Goal: Task Accomplishment & Management: Manage account settings

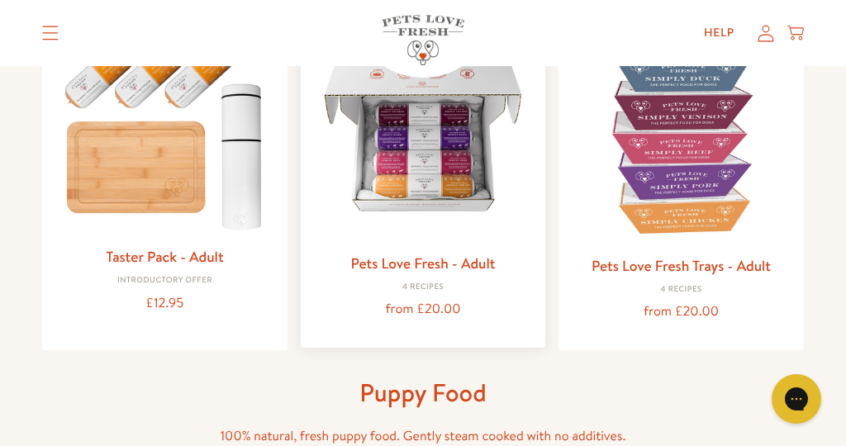
scroll to position [259, 0]
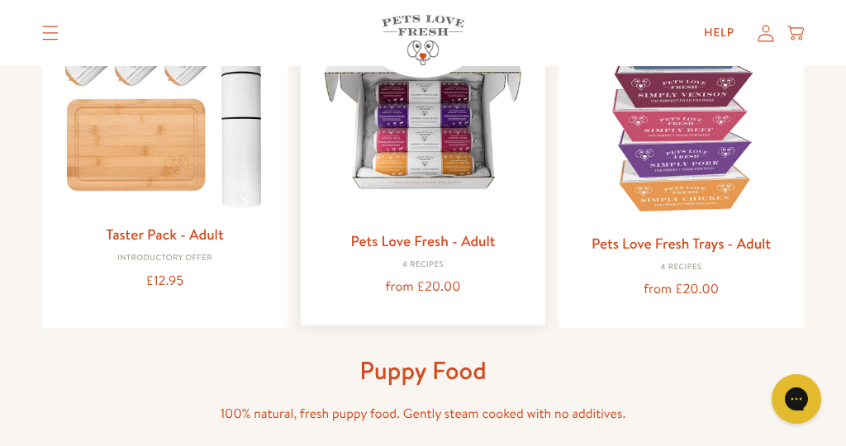
click at [433, 245] on link "Pets Love Fresh - Adult" at bounding box center [422, 240] width 145 height 21
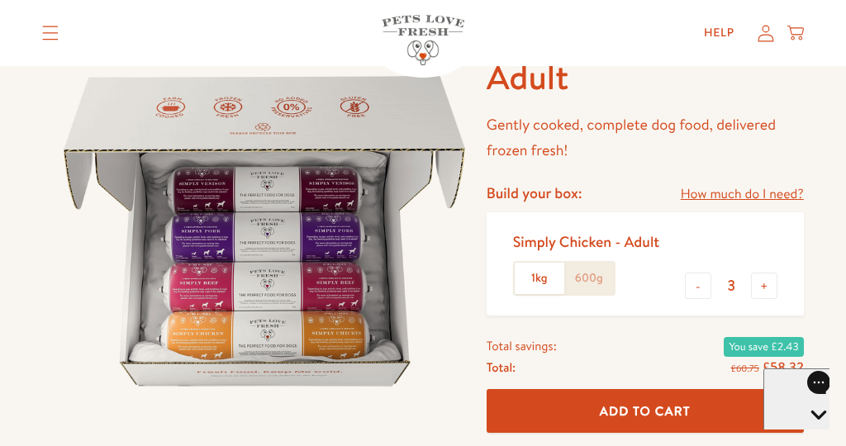
scroll to position [93, 0]
click at [698, 190] on link "How much do I need?" at bounding box center [742, 194] width 123 height 22
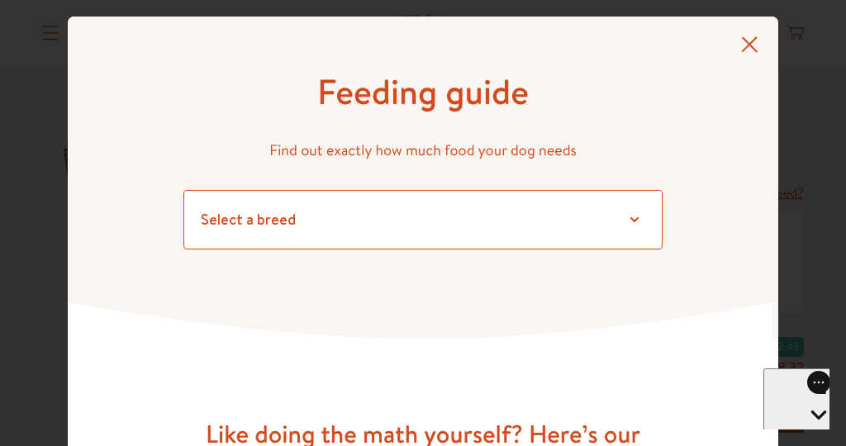
click at [206, 219] on select "Select a breed Affenpinscher Afghan hound Airedale terrier Akita Alaskan Malamu…" at bounding box center [422, 219] width 479 height 59
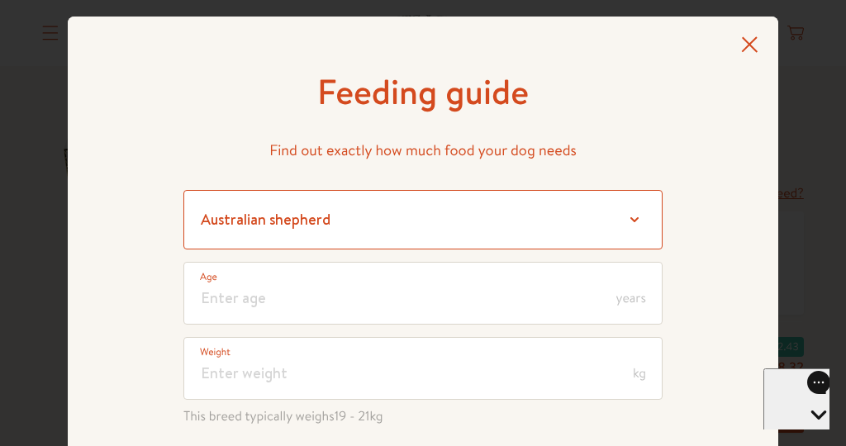
select select "7"
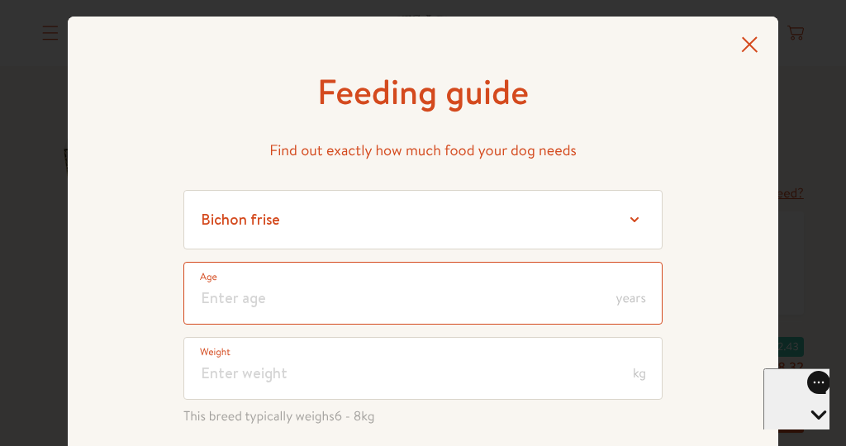
click at [217, 301] on input "number" at bounding box center [422, 293] width 479 height 63
type input "8"
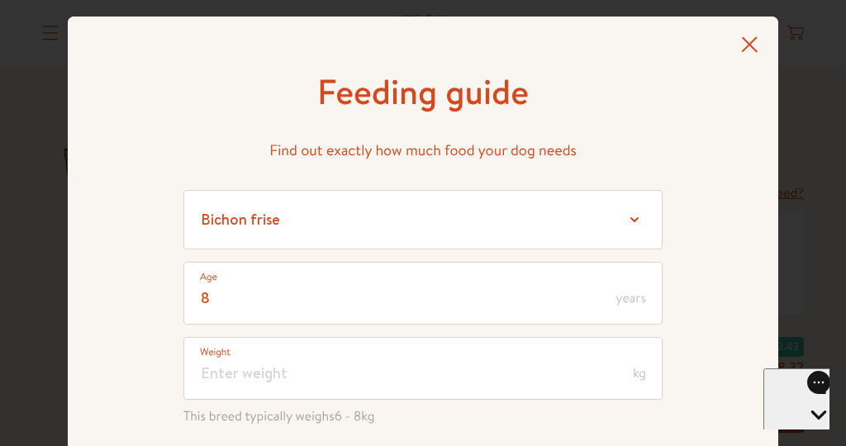
click at [752, 44] on icon at bounding box center [749, 44] width 17 height 17
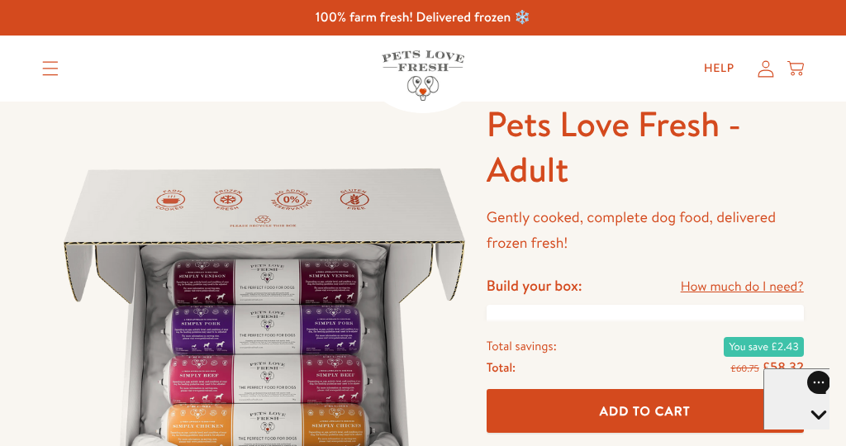
scroll to position [0, 0]
click at [762, 68] on icon at bounding box center [765, 68] width 17 height 17
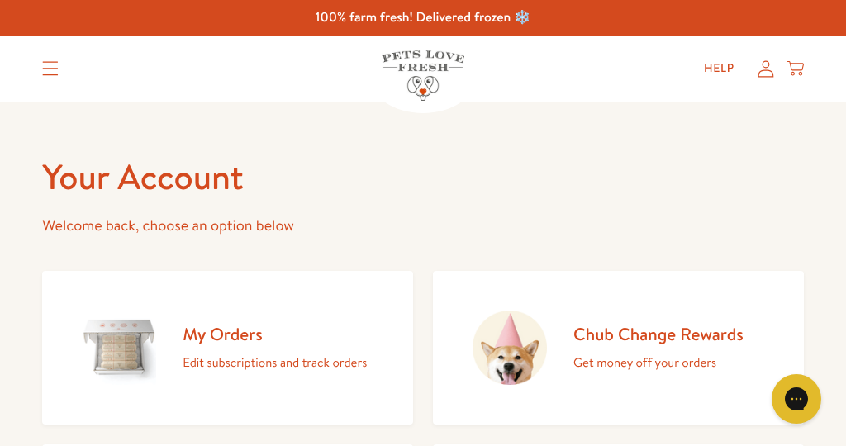
click at [249, 331] on h2 "My Orders" at bounding box center [275, 334] width 184 height 22
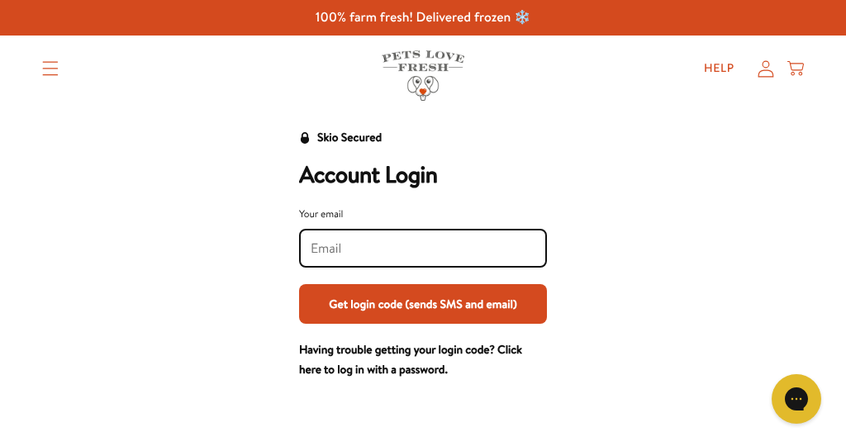
type input "[EMAIL_ADDRESS][DOMAIN_NAME]"
click at [503, 301] on button "Get login code (sends SMS and email)" at bounding box center [423, 304] width 248 height 40
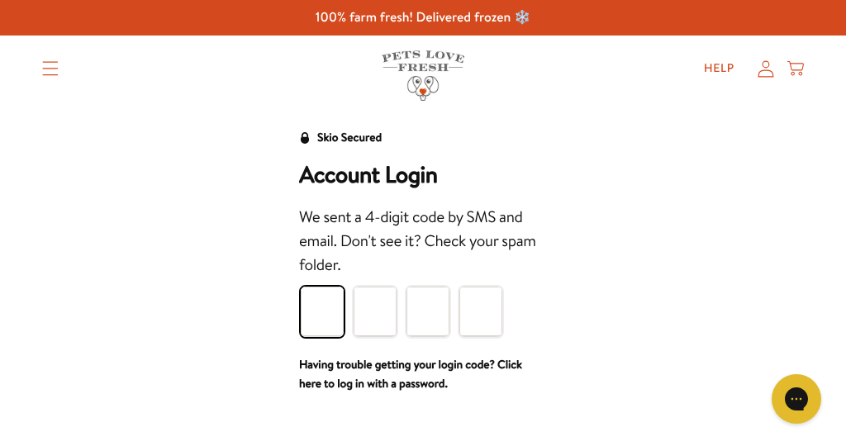
type input "9"
type input "6"
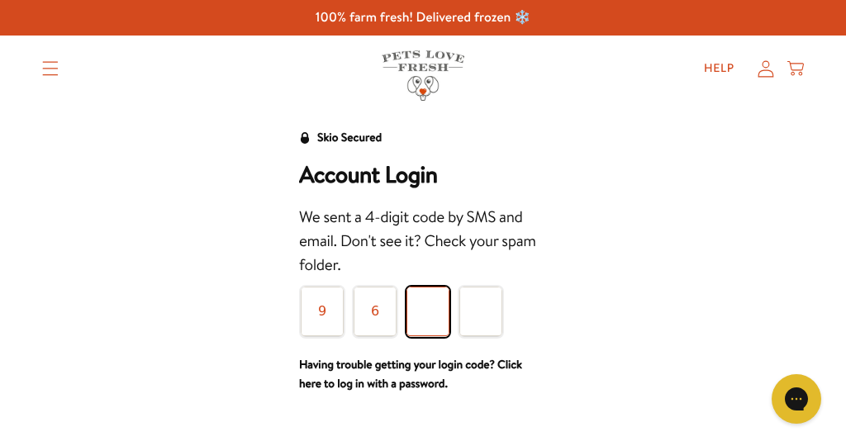
type input "6"
type input "8"
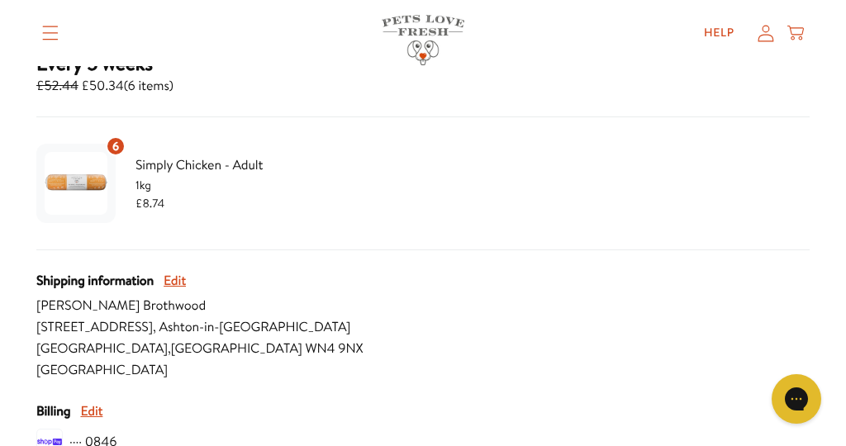
scroll to position [334, 0]
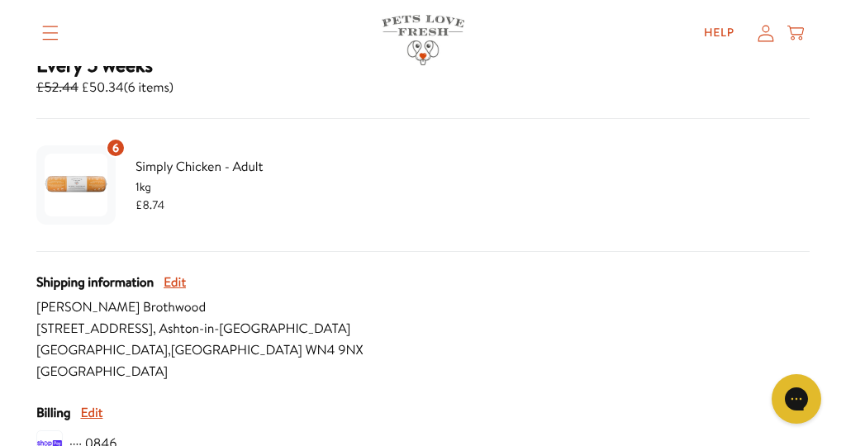
click at [88, 181] on img "Subscription product: Simply Chicken - Adult" at bounding box center [76, 185] width 63 height 63
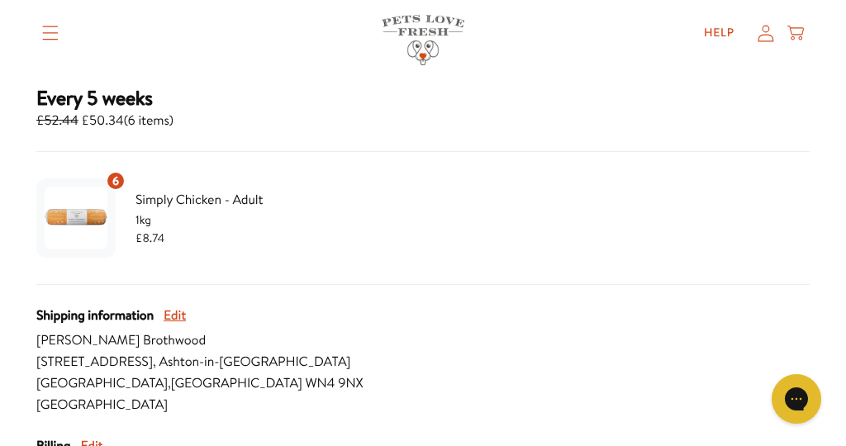
scroll to position [264, 0]
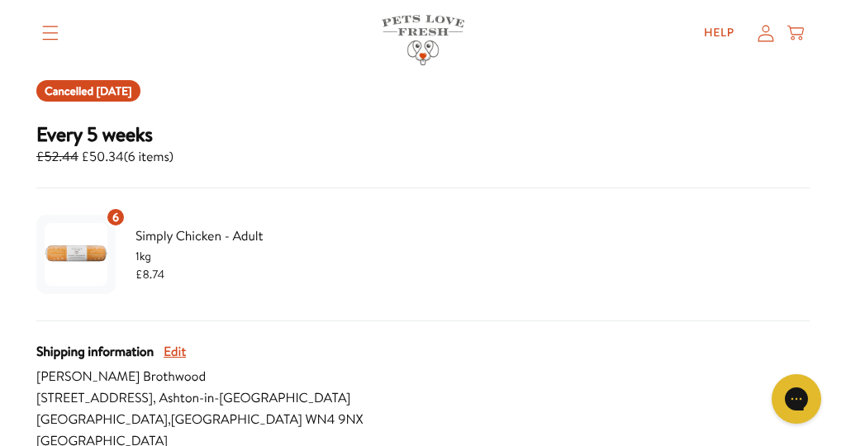
click at [97, 173] on div "Cancelled Jun 26, 2025 Every 5 weeks £52.44 £50.34 ( 6 items ) 6 Simply Chicken…" at bounding box center [423, 372] width 813 height 625
click at [132, 96] on span "Cancelled Jun 26, 2025" at bounding box center [89, 91] width 88 height 18
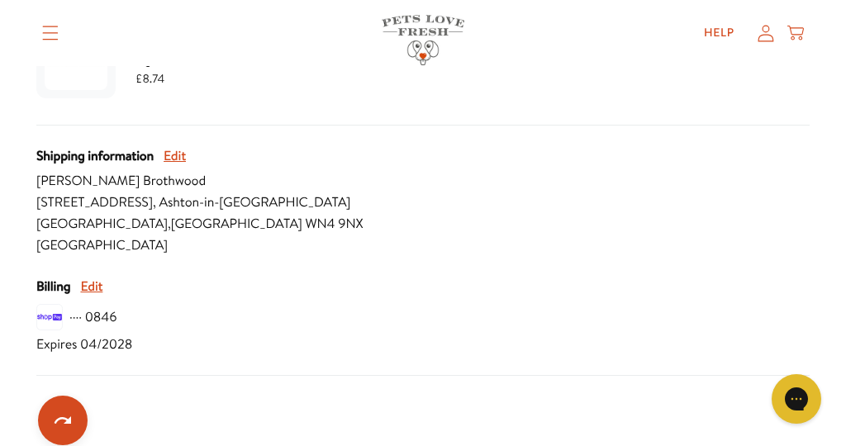
scroll to position [463, 0]
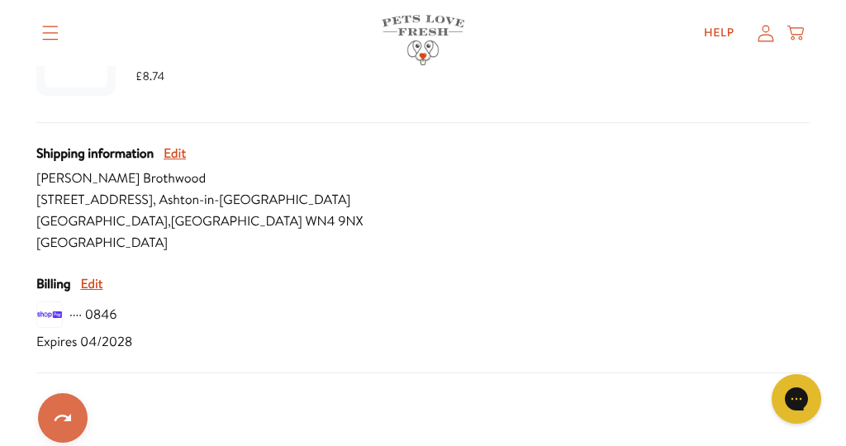
click at [64, 408] on icon "Reactivate" at bounding box center [63, 418] width 20 height 20
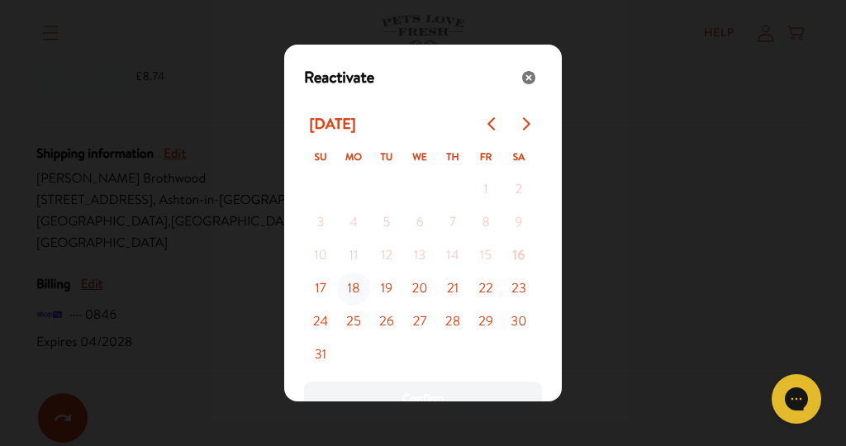
click at [357, 287] on button "18" at bounding box center [353, 289] width 33 height 33
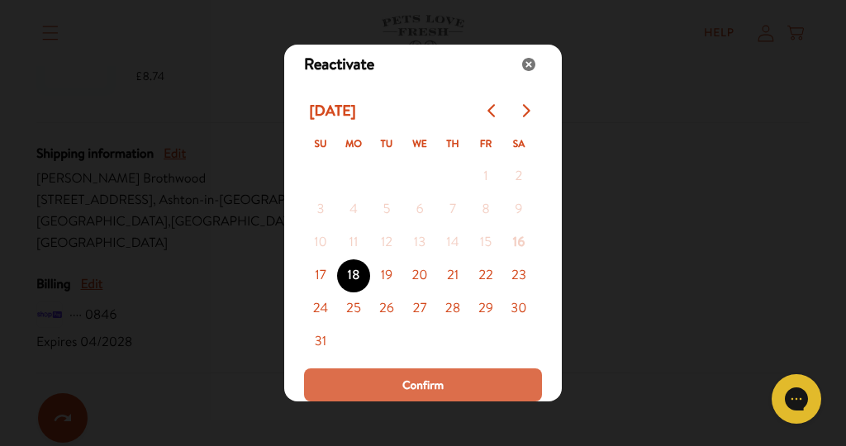
scroll to position [13, 0]
click at [430, 381] on span "Confirm" at bounding box center [422, 385] width 41 height 18
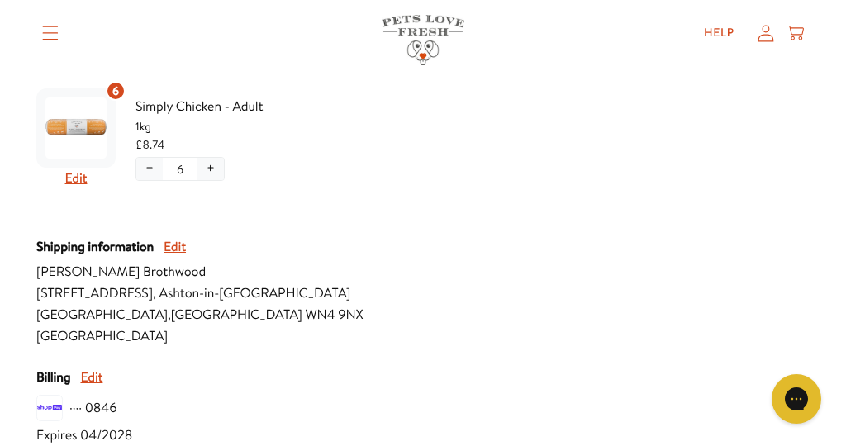
scroll to position [476, 0]
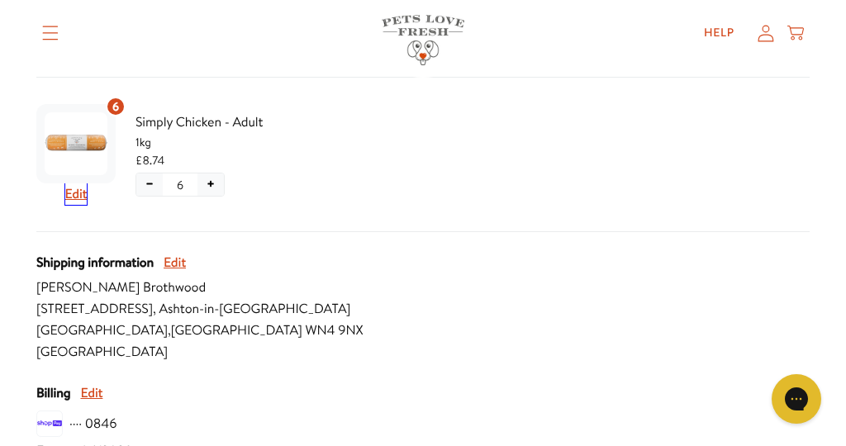
click at [78, 195] on button "Edit" at bounding box center [76, 193] width 22 height 21
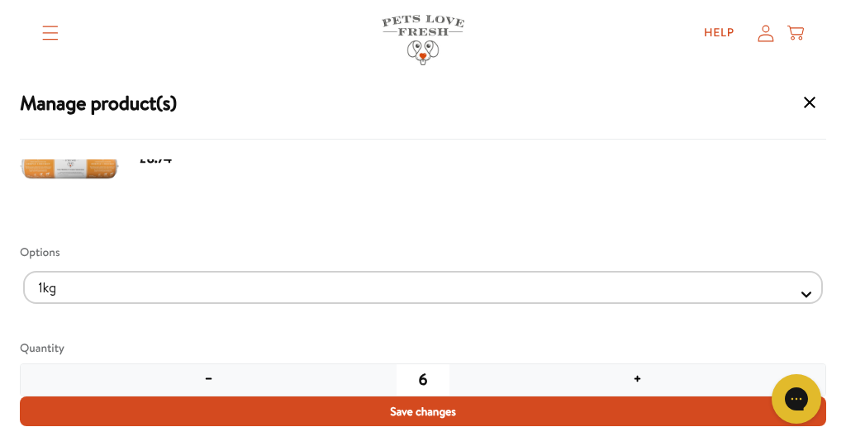
scroll to position [1135, 0]
click at [506, 236] on div "Options 1kg 600g Quantity − 6 +" at bounding box center [423, 310] width 806 height 173
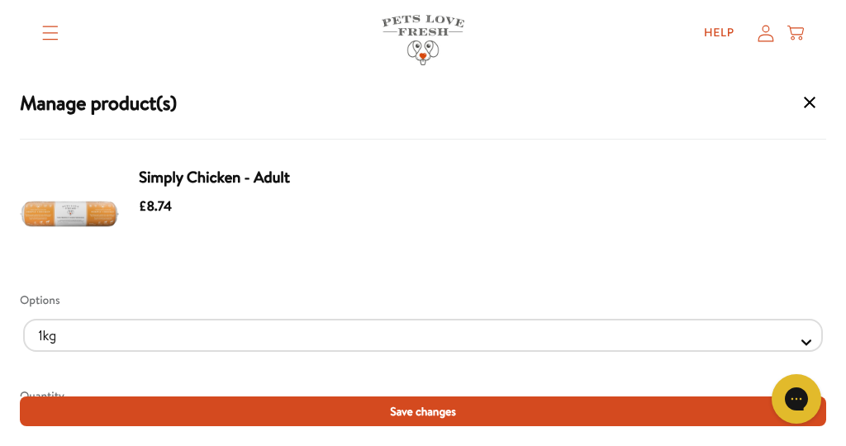
scroll to position [0, 0]
click at [795, 27] on icon at bounding box center [795, 33] width 17 height 18
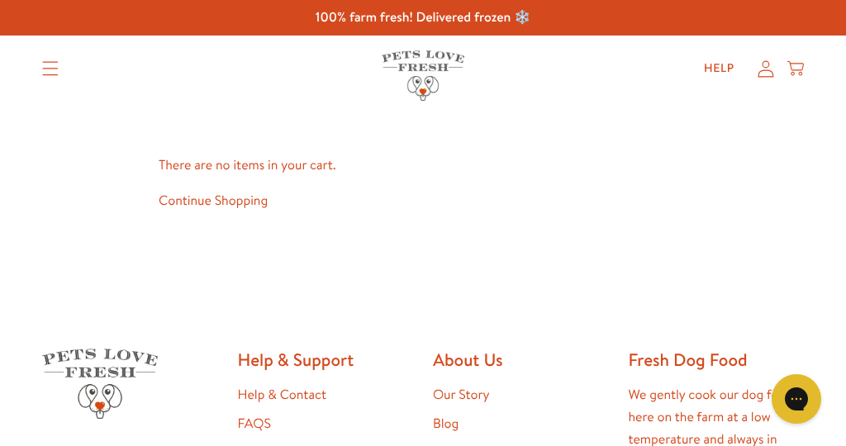
click at [760, 70] on icon at bounding box center [765, 68] width 17 height 17
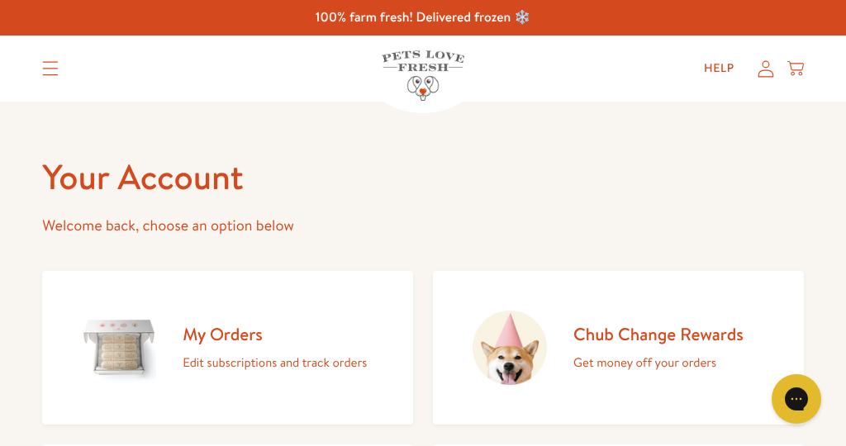
click at [225, 335] on h2 "My Orders" at bounding box center [275, 334] width 184 height 22
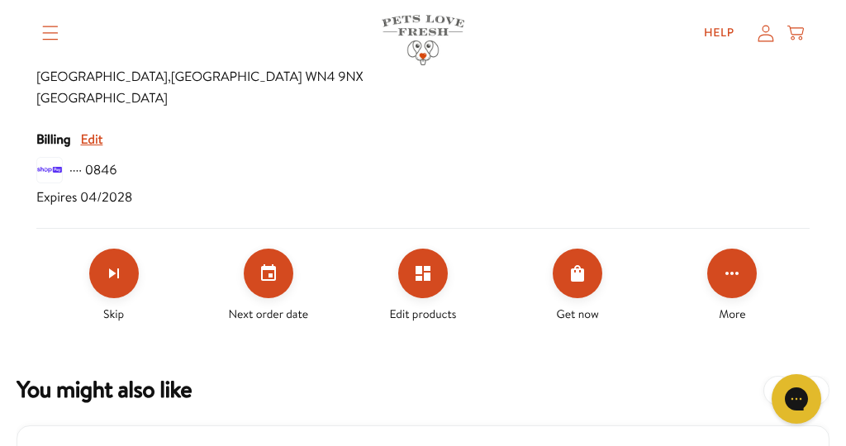
scroll to position [729, 0]
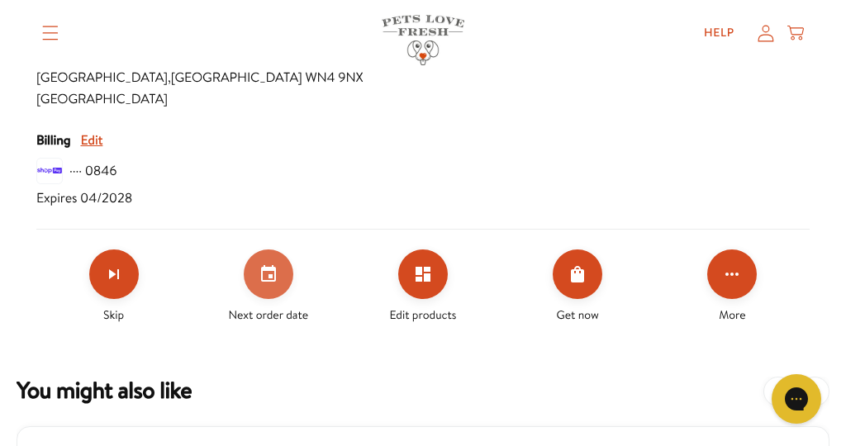
click at [270, 277] on icon "Set your next order date" at bounding box center [268, 273] width 15 height 17
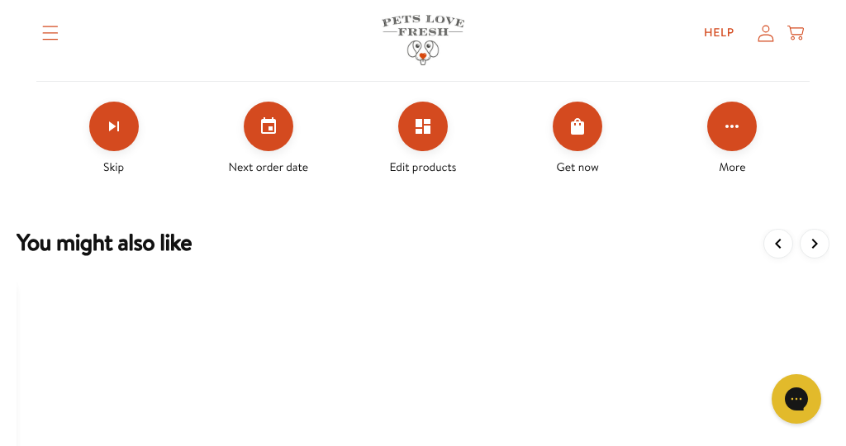
scroll to position [878, 0]
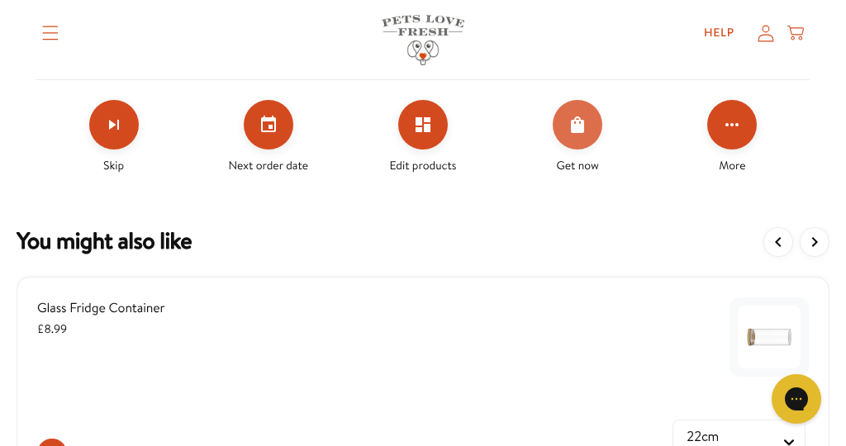
click at [577, 127] on icon "Order Now" at bounding box center [577, 124] width 13 height 17
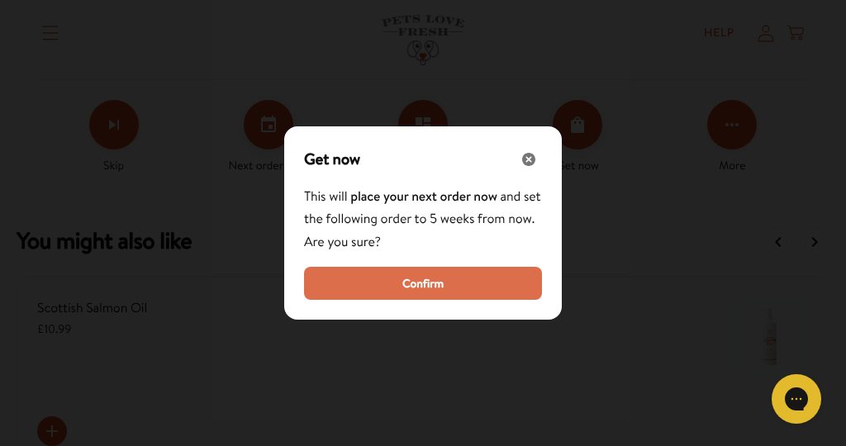
click at [429, 281] on span "Confirm" at bounding box center [422, 283] width 41 height 18
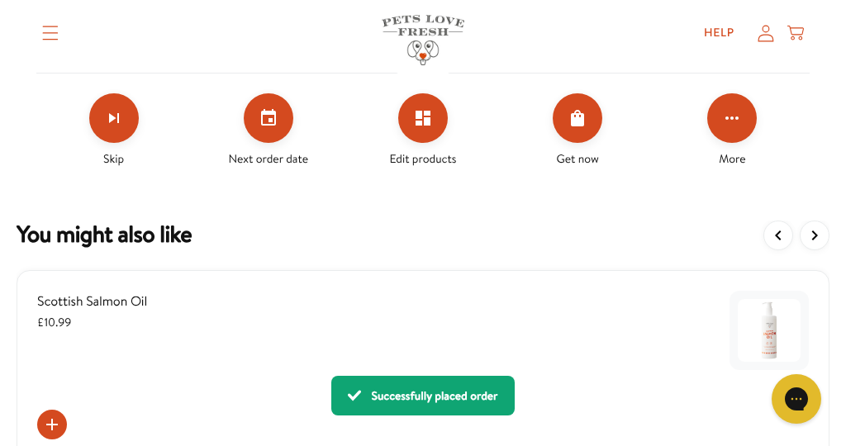
scroll to position [882, 0]
